Goal: Task Accomplishment & Management: Manage account settings

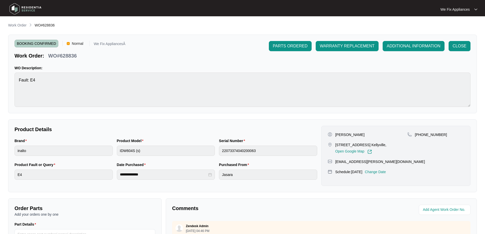
click at [33, 9] on img at bounding box center [26, 8] width 36 height 15
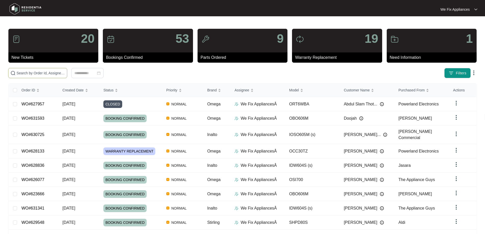
paste input "629482"
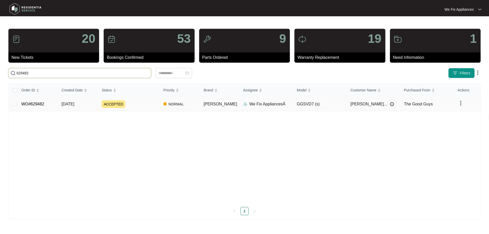
type input "629482"
click at [29, 100] on td "WO#629482" at bounding box center [37, 104] width 40 height 14
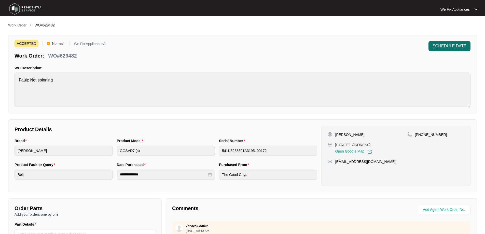
click at [443, 47] on span "SCHEDULE DATE" at bounding box center [450, 46] width 34 height 6
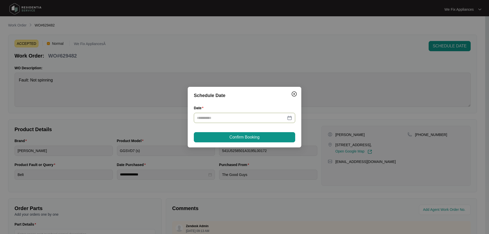
click at [261, 115] on input "Date" at bounding box center [241, 118] width 89 height 6
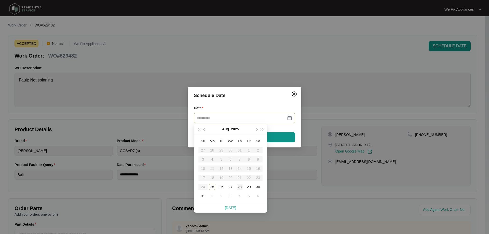
type input "**********"
click at [247, 186] on div "29" at bounding box center [249, 187] width 6 height 6
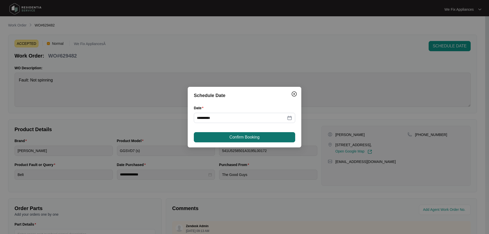
click at [251, 137] on span "Confirm Booking" at bounding box center [244, 137] width 30 height 6
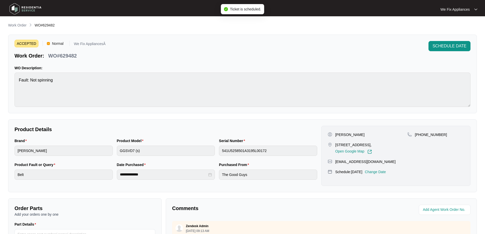
click at [27, 10] on img at bounding box center [26, 8] width 36 height 15
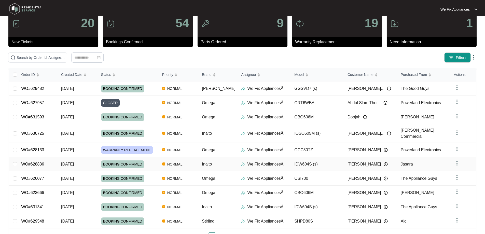
scroll to position [32, 0]
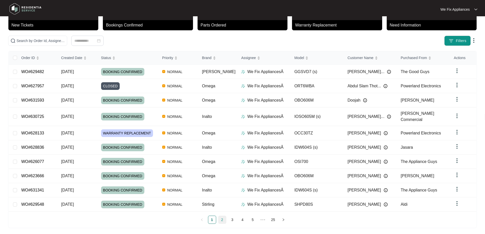
click at [225, 218] on link "2" at bounding box center [223, 220] width 8 height 8
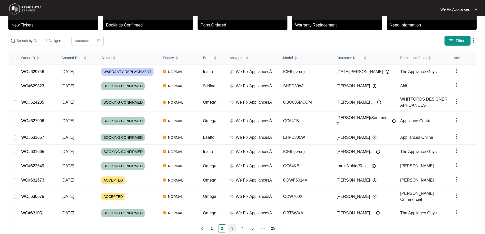
click at [232, 225] on link "3" at bounding box center [233, 229] width 8 height 8
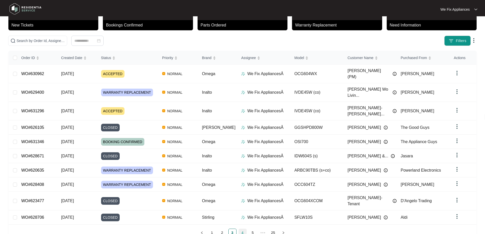
scroll to position [28, 0]
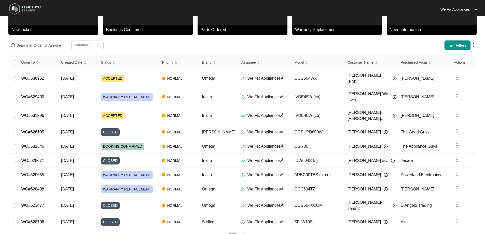
click at [244, 234] on link "4" at bounding box center [243, 238] width 8 height 8
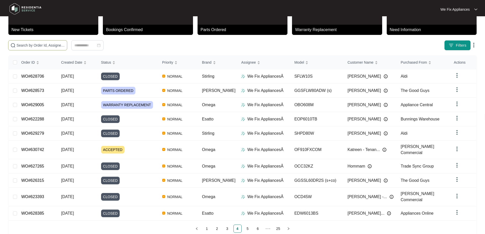
paste input "630971"
type input "630971"
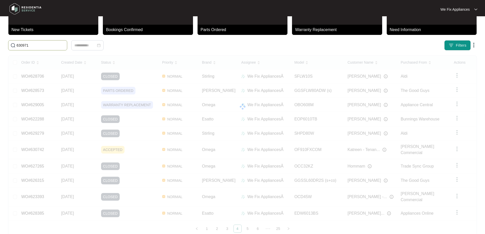
scroll to position [22, 0]
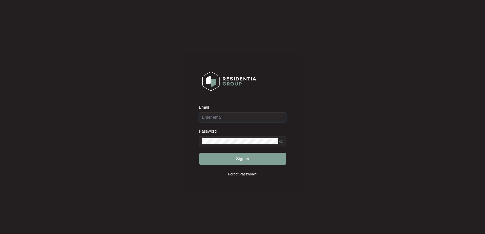
click at [251, 119] on input "Email" at bounding box center [243, 117] width 88 height 10
type input "service@wefixappliances.com.au"
click at [243, 158] on span "Sign in" at bounding box center [242, 159] width 13 height 6
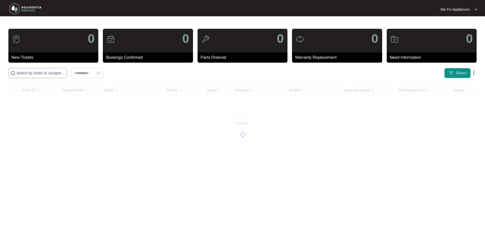
paste input "630971"
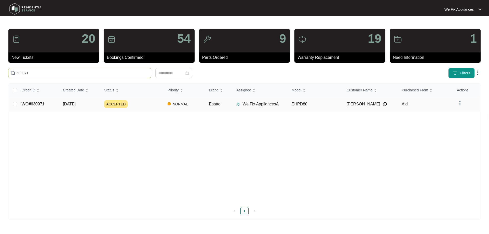
type input "630971"
click at [37, 102] on link "WO#630971" at bounding box center [33, 104] width 23 height 4
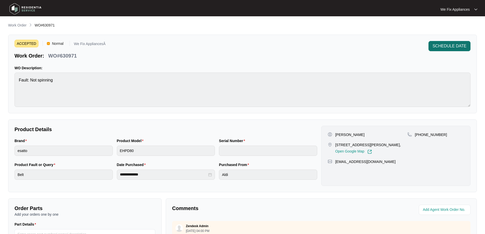
click at [458, 46] on span "SCHEDULE DATE" at bounding box center [450, 46] width 34 height 6
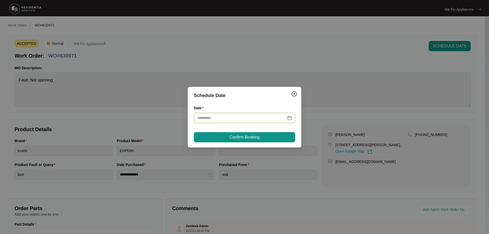
click at [227, 115] on input "Date" at bounding box center [241, 118] width 89 height 6
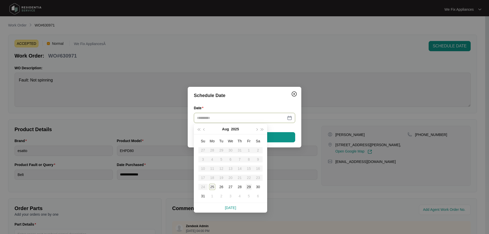
type input "**********"
click at [248, 186] on div "29" at bounding box center [249, 187] width 6 height 6
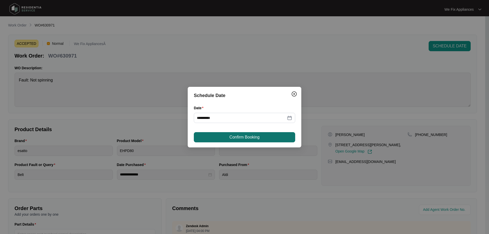
click at [247, 133] on div "**********" at bounding box center [245, 117] width 114 height 61
click at [246, 135] on span "Confirm Booking" at bounding box center [244, 137] width 30 height 6
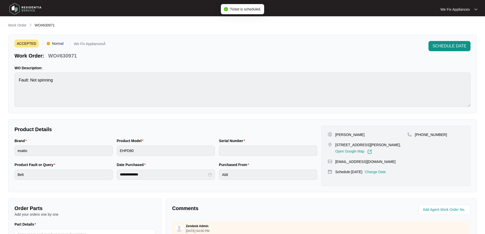
click at [31, 8] on img at bounding box center [26, 8] width 36 height 15
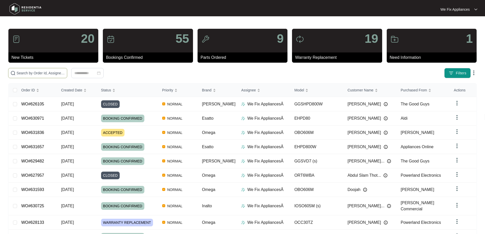
drag, startPoint x: 46, startPoint y: 78, endPoint x: 54, endPoint y: 72, distance: 10.5
paste input "631117"
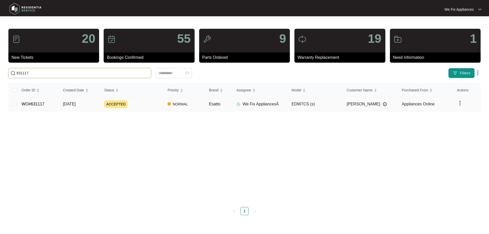
type input "631117"
click at [35, 103] on link "WO#631117" at bounding box center [33, 104] width 23 height 4
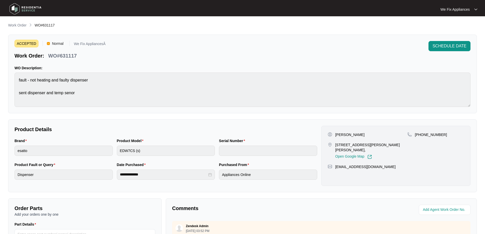
click at [28, 9] on img at bounding box center [26, 8] width 36 height 15
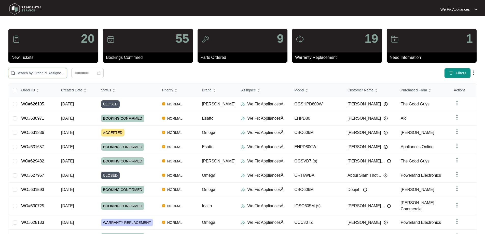
drag, startPoint x: 26, startPoint y: 70, endPoint x: 20, endPoint y: 73, distance: 6.7
paste input "630742"
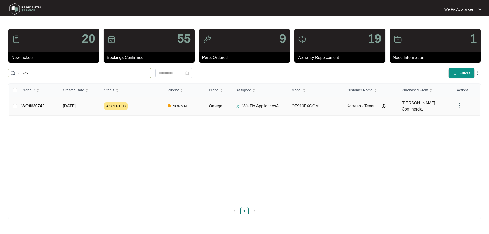
type input "630742"
click at [32, 105] on link "WO#630742" at bounding box center [33, 106] width 23 height 4
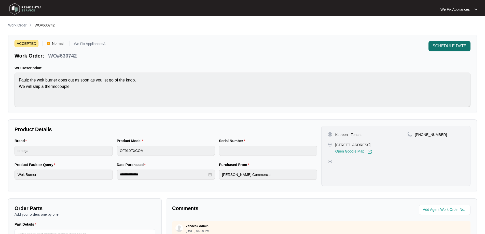
click at [456, 46] on span "SCHEDULE DATE" at bounding box center [450, 46] width 34 height 6
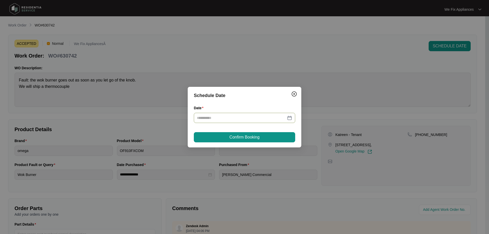
click at [255, 122] on div at bounding box center [244, 118] width 101 height 10
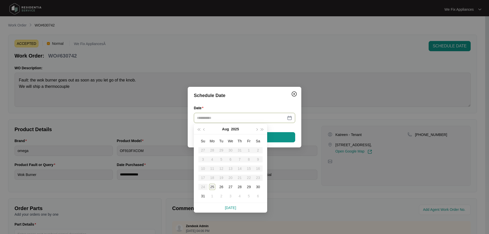
click at [263, 115] on input "Date" at bounding box center [241, 118] width 89 height 6
type input "**********"
click at [248, 187] on div "29" at bounding box center [249, 187] width 6 height 6
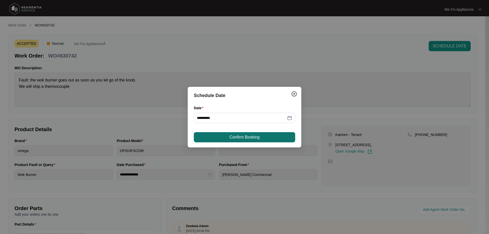
click at [252, 137] on span "Confirm Booking" at bounding box center [244, 137] width 30 height 6
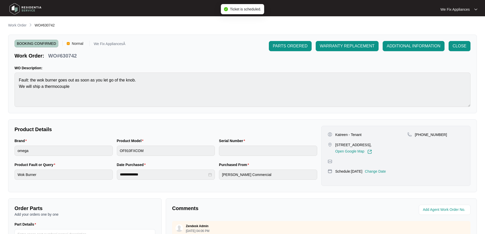
click at [28, 8] on img at bounding box center [26, 8] width 36 height 15
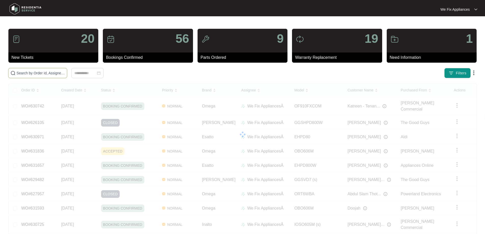
paste input "631836"
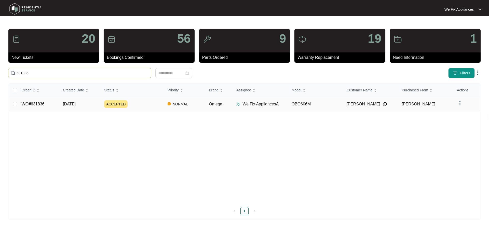
type input "631836"
click at [43, 105] on link "WO#631836" at bounding box center [33, 104] width 23 height 4
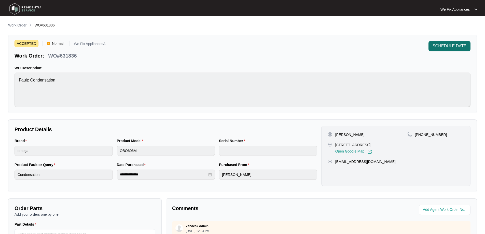
click at [451, 48] on span "SCHEDULE DATE" at bounding box center [450, 46] width 34 height 6
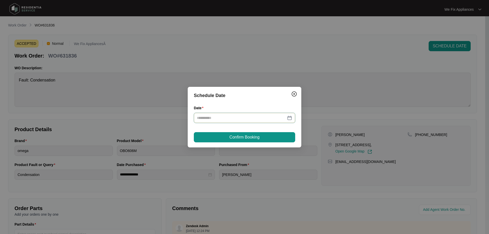
click at [265, 117] on input "Date" at bounding box center [241, 118] width 89 height 6
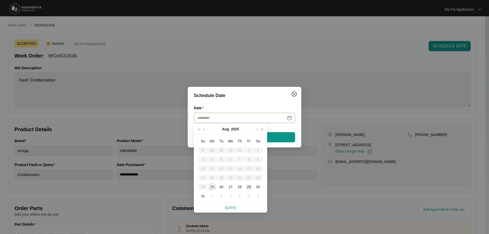
type input "**********"
click at [249, 187] on div "29" at bounding box center [249, 187] width 6 height 6
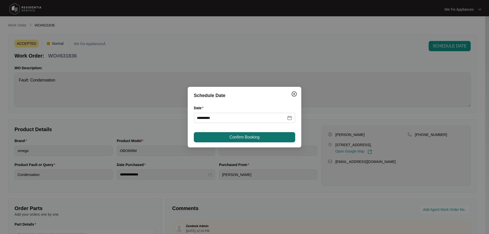
click at [255, 140] on button "Confirm Booking" at bounding box center [244, 137] width 101 height 10
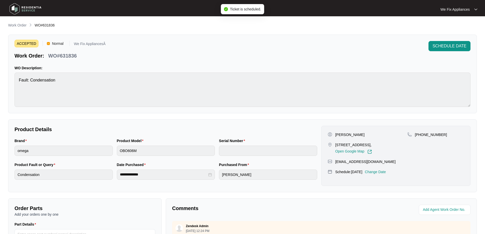
click at [33, 7] on img at bounding box center [26, 8] width 36 height 15
